Goal: Task Accomplishment & Management: Manage account settings

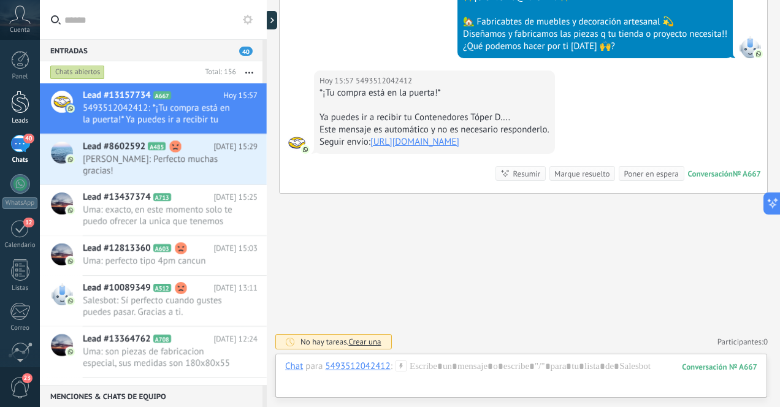
click at [23, 110] on div at bounding box center [20, 102] width 18 height 23
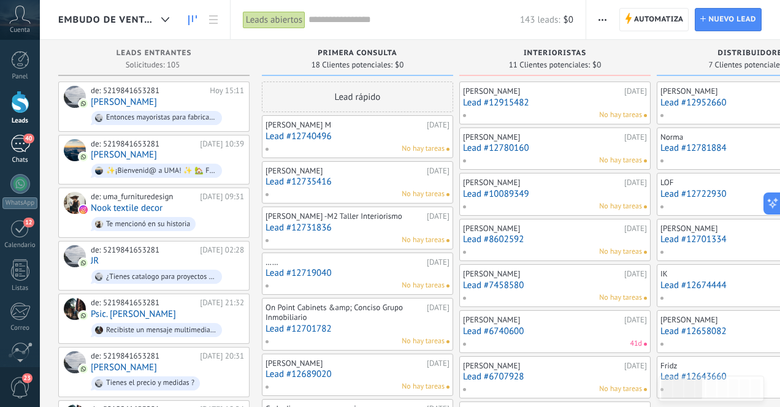
click at [21, 152] on div "40" at bounding box center [20, 144] width 20 height 18
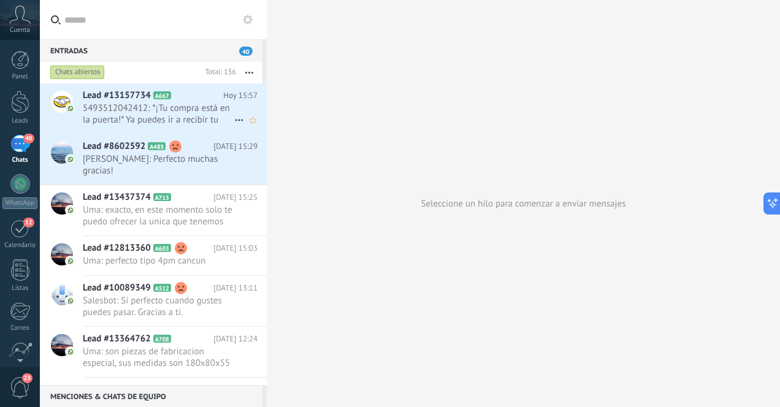
click at [216, 116] on span "5493512042412: *¡Tu compra está en la puerta!* Ya puedes ir a recibir tu Conten…" at bounding box center [158, 113] width 151 height 23
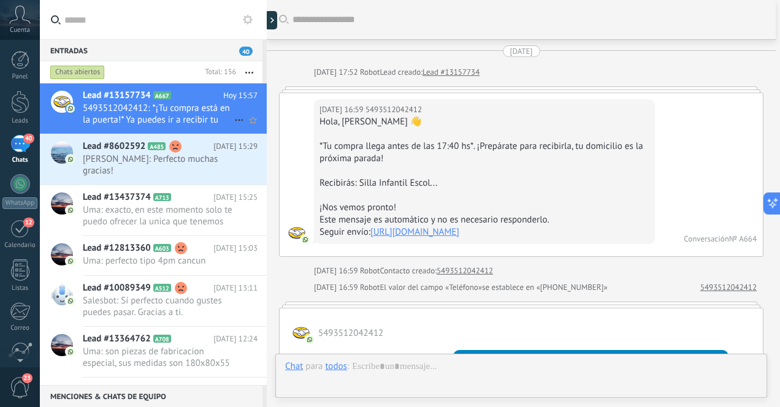
scroll to position [1482, 0]
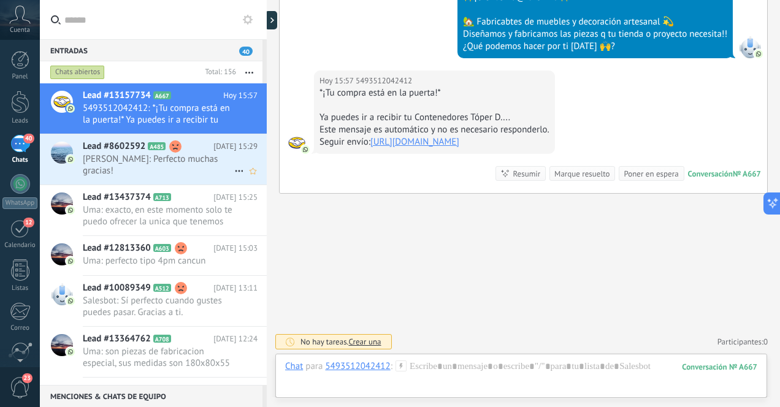
click at [181, 165] on span "[PERSON_NAME]: Perfecto muchas gracias!" at bounding box center [158, 164] width 151 height 23
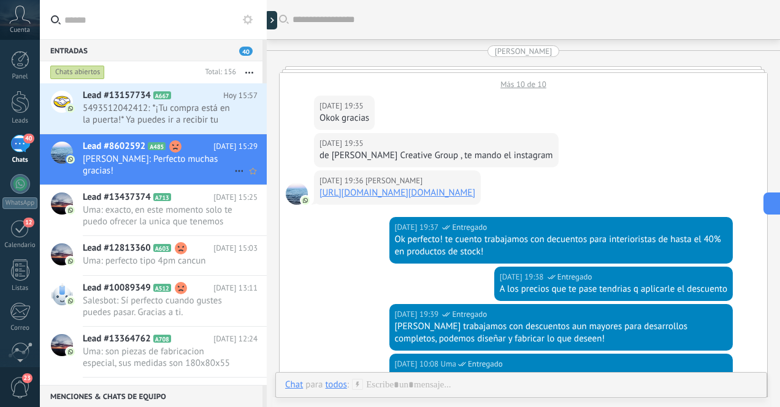
scroll to position [2284, 0]
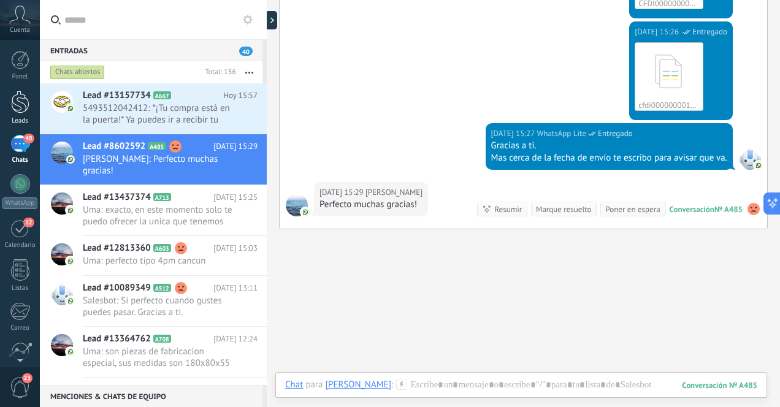
click at [20, 108] on div at bounding box center [20, 102] width 18 height 23
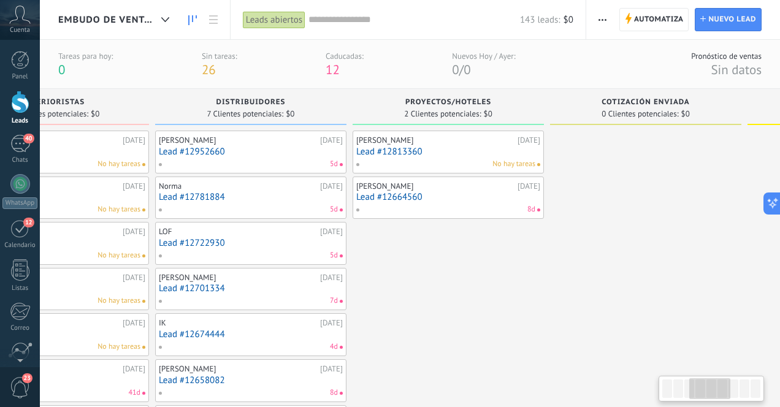
scroll to position [0, 501]
click at [445, 149] on link "Lead #12813360" at bounding box center [449, 151] width 184 height 10
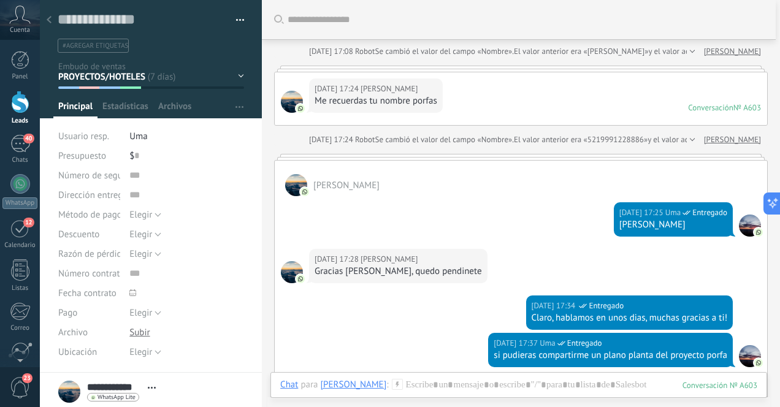
scroll to position [991, 0]
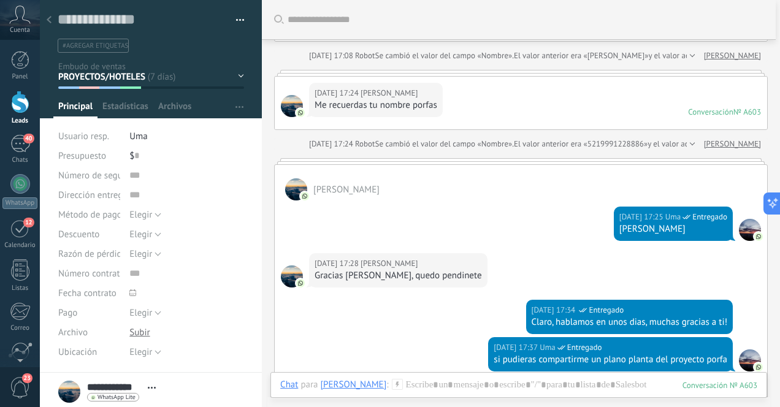
click at [49, 22] on use at bounding box center [49, 19] width 5 height 7
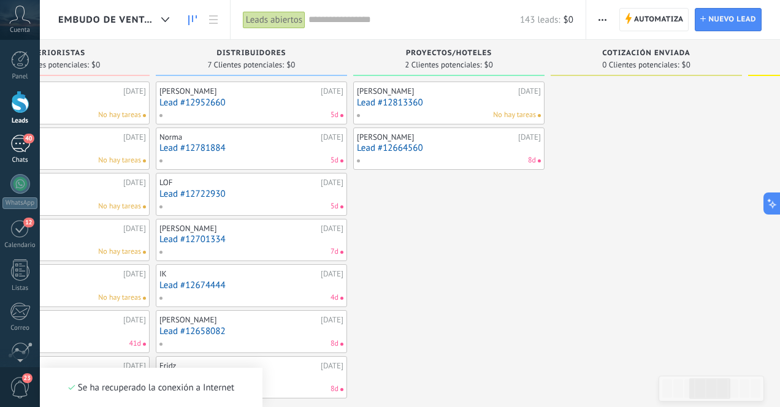
click at [21, 143] on div "40" at bounding box center [20, 144] width 20 height 18
